Goal: Find contact information: Find contact information

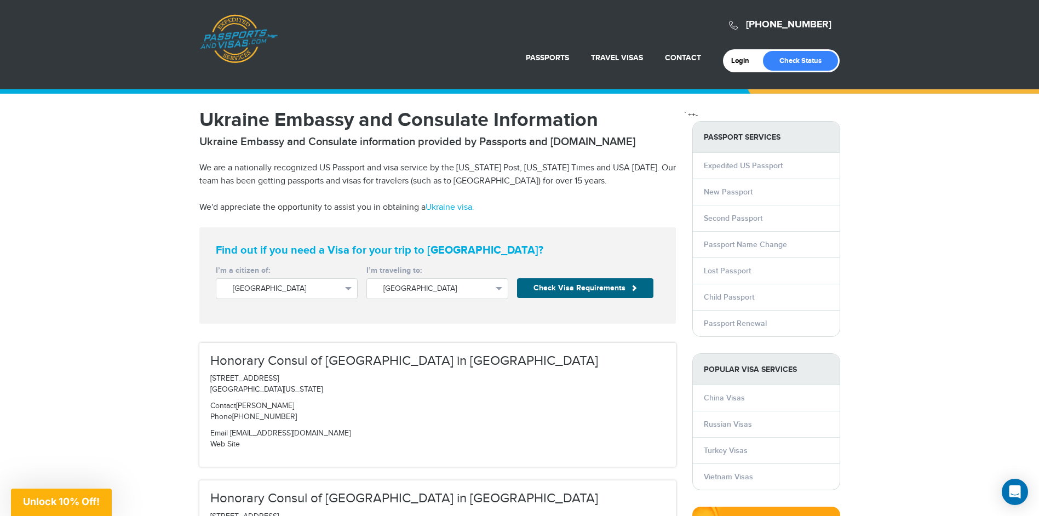
click at [645, 204] on p "We'd appreciate the opportunity to assist you in obtaining a Ukraine visa." at bounding box center [437, 207] width 476 height 13
click at [583, 199] on article "Ukraine Embassy and Consulate Information Ukraine Embassy and Consulate informa…" at bounding box center [437, 162] width 476 height 104
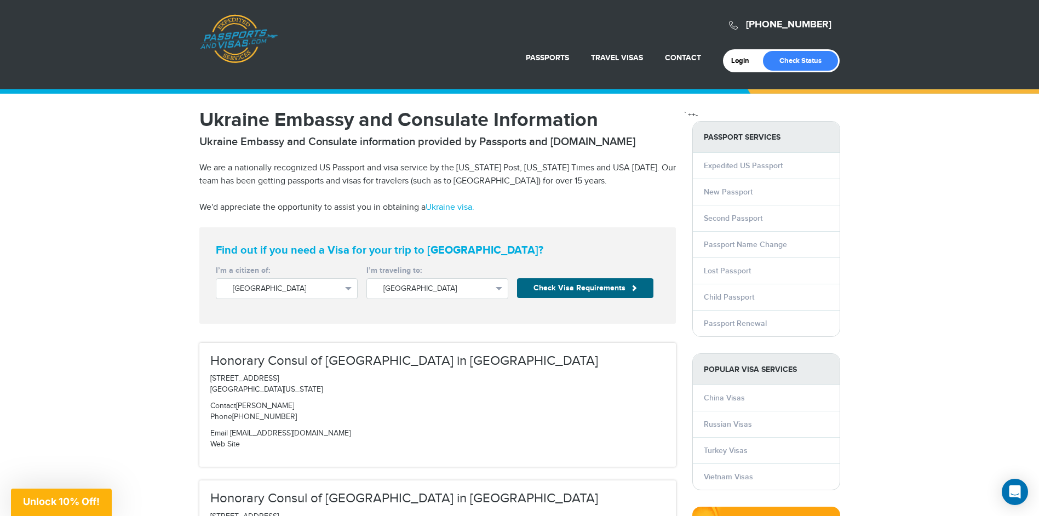
click at [583, 199] on article "Ukraine Embassy and Consulate Information Ukraine Embassy and Consulate informa…" at bounding box center [437, 162] width 476 height 104
click at [559, 185] on p "We are a nationally recognized US Passport and visa service by the [US_STATE] P…" at bounding box center [437, 175] width 476 height 26
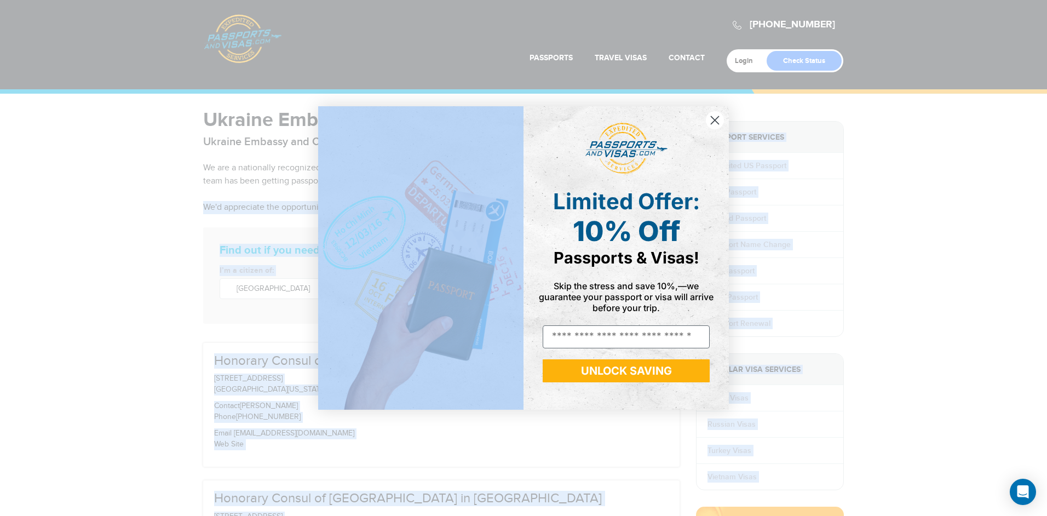
drag, startPoint x: 559, startPoint y: 182, endPoint x: 292, endPoint y: 171, distance: 266.4
click at [292, 171] on body "[PHONE_NUMBER] Passports & [DOMAIN_NAME] Login Check Status Passports Passport …" at bounding box center [523, 258] width 1047 height 516
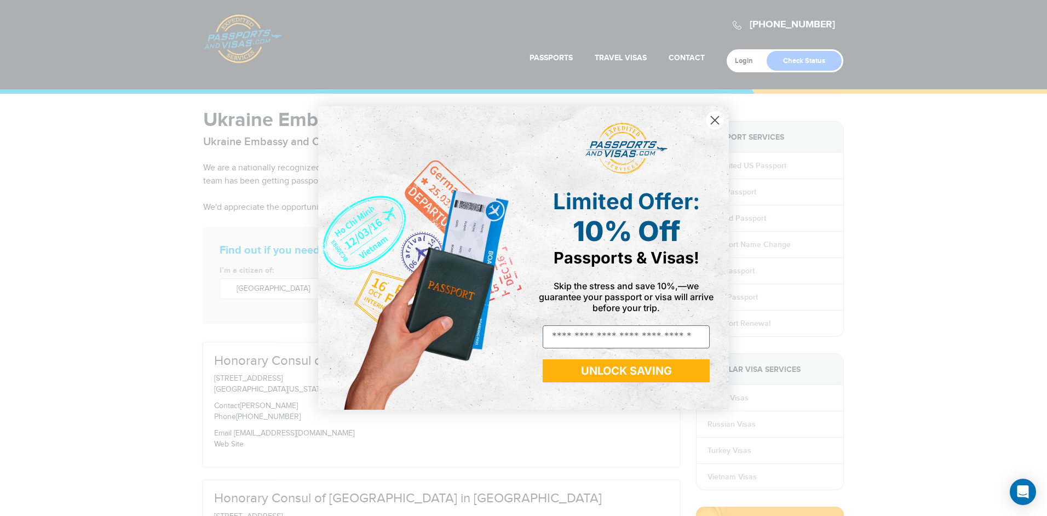
drag, startPoint x: 292, startPoint y: 171, endPoint x: 342, endPoint y: 159, distance: 51.1
click at [294, 171] on div "Close dialog Limited Offer: 10% Off Passports & Visas! Skip the stress and save…" at bounding box center [523, 258] width 1047 height 516
click at [724, 119] on div "Close dialog Limited Offer: 10% Off Passports & Visas! Skip the stress and save…" at bounding box center [523, 257] width 411 height 303
click at [716, 125] on circle "Close dialog" at bounding box center [715, 120] width 18 height 18
